Goal: Task Accomplishment & Management: Complete application form

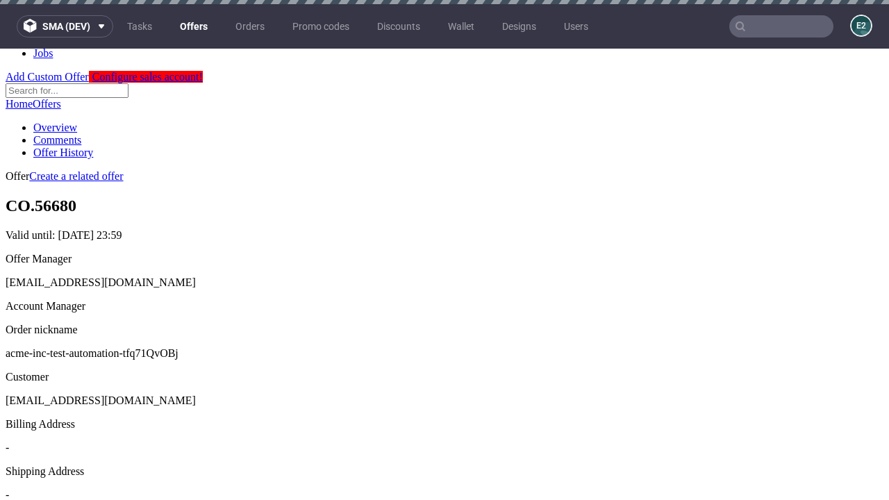
scroll to position [4, 0]
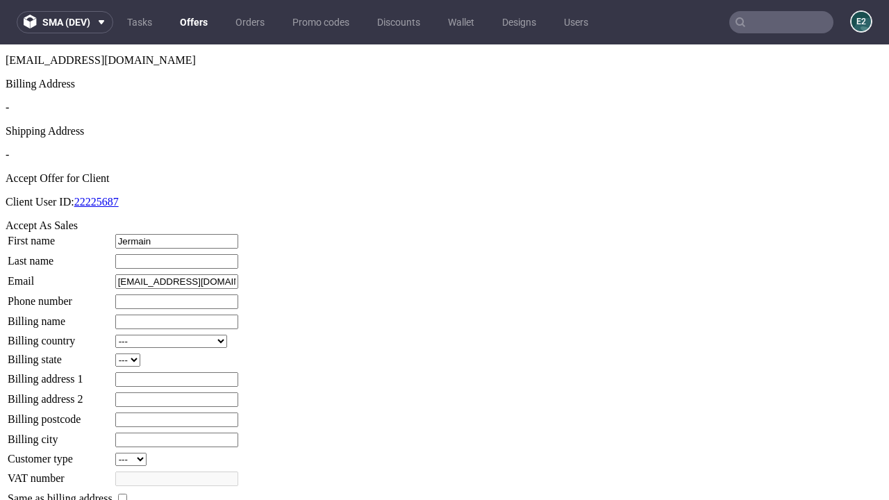
type input "Jermain"
type input "Hagenes"
type input "1509813888"
type input "Alec_Cremin"
select select "13"
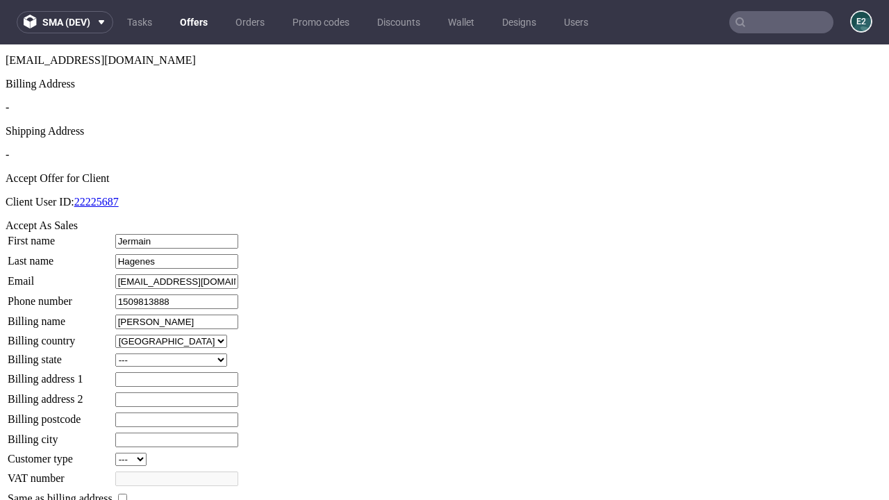
select select "132"
type input "Alec_Cremin"
type input "5 Thompson End"
type input "PB8 7FL"
type input "Lower Hartmannridge"
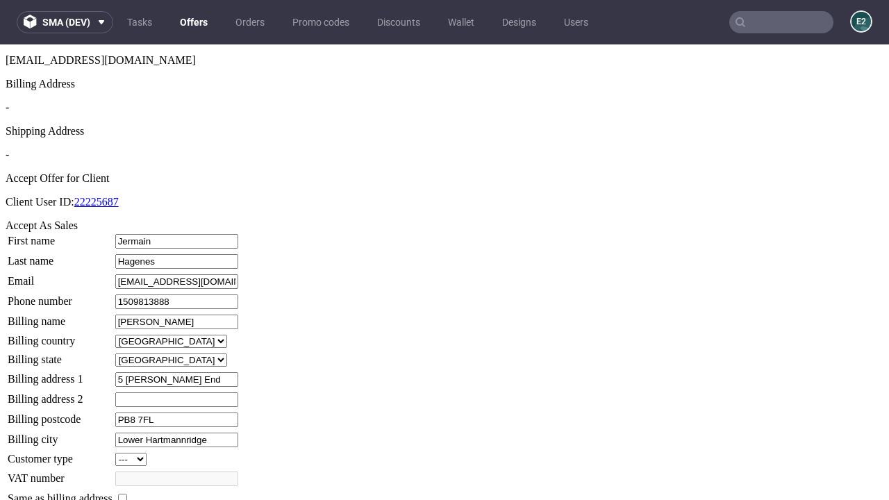
click at [127, 494] on input "checkbox" at bounding box center [122, 498] width 9 height 9
checkbox input "true"
type input "Alec_Cremin"
select select "13"
type input "5 Thompson End"
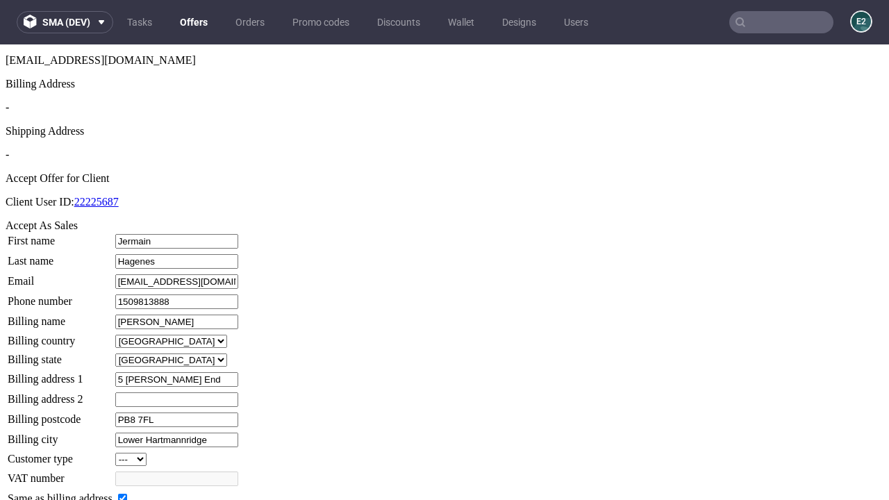
type input "PB8 7FL"
type input "Lower Hartmannridge"
select select "132"
